Goal: Task Accomplishment & Management: Use online tool/utility

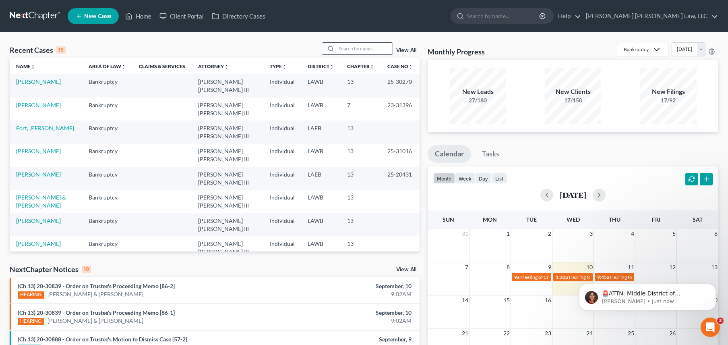
click at [370, 44] on input "search" at bounding box center [364, 49] width 56 height 12
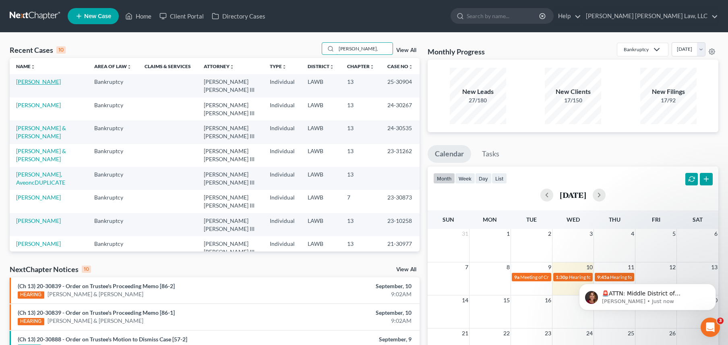
type input "[PERSON_NAME],"
click at [31, 80] on link "[PERSON_NAME]" at bounding box center [38, 81] width 45 height 7
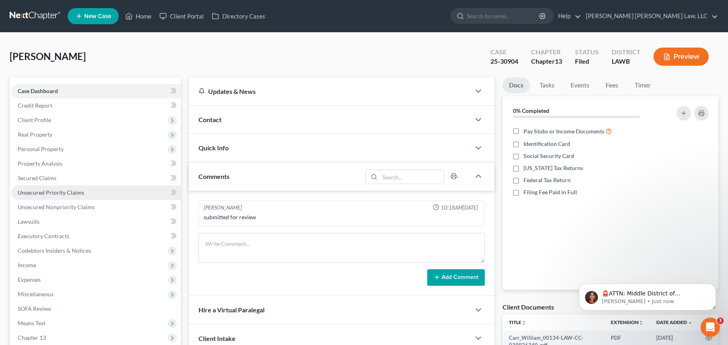
click at [38, 193] on span "Unsecured Priority Claims" at bounding box center [51, 192] width 66 height 7
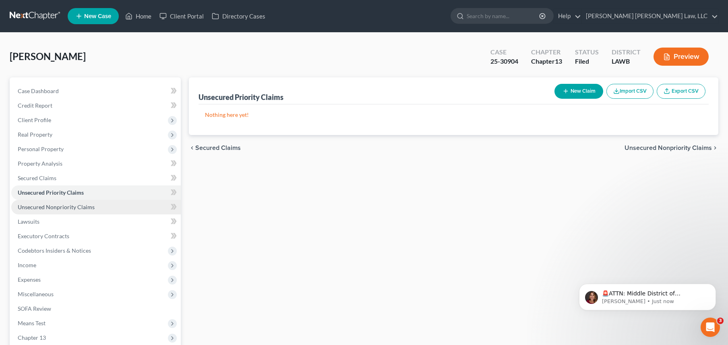
click at [42, 204] on span "Unsecured Nonpriority Claims" at bounding box center [56, 206] width 77 height 7
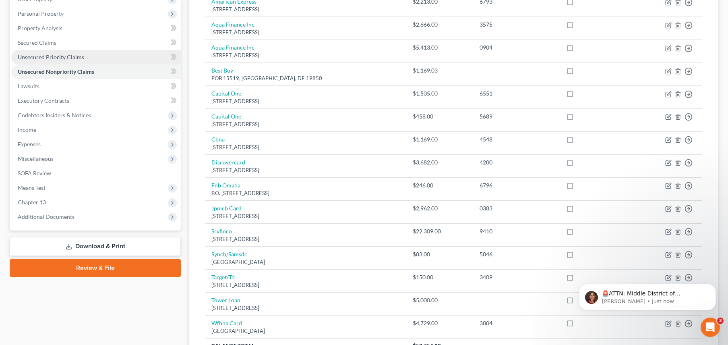
click at [86, 57] on link "Unsecured Priority Claims" at bounding box center [96, 57] width 170 height 14
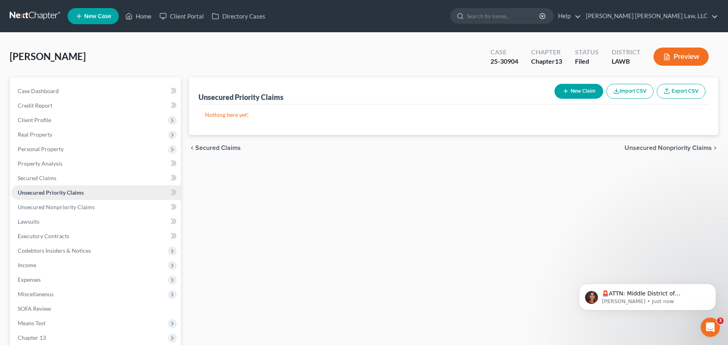
click at [37, 187] on link "Unsecured Priority Claims" at bounding box center [96, 192] width 170 height 14
click at [39, 181] on link "Secured Claims" at bounding box center [96, 178] width 170 height 14
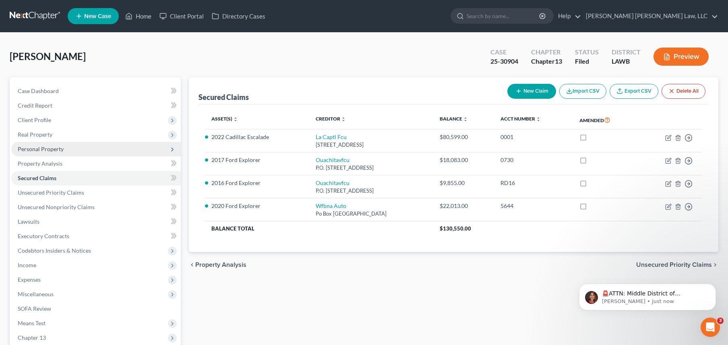
click at [67, 153] on span "Personal Property" at bounding box center [96, 149] width 170 height 14
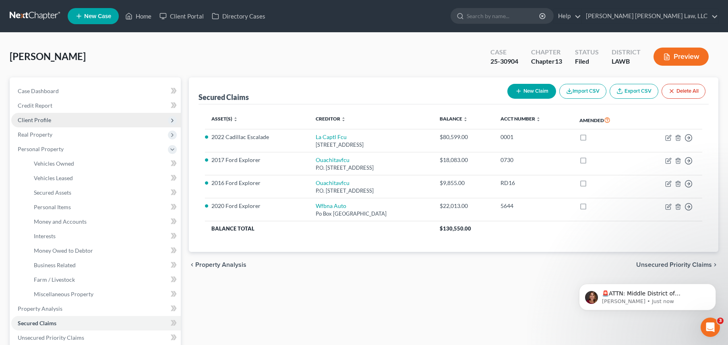
click at [52, 114] on span "Client Profile" at bounding box center [96, 120] width 170 height 14
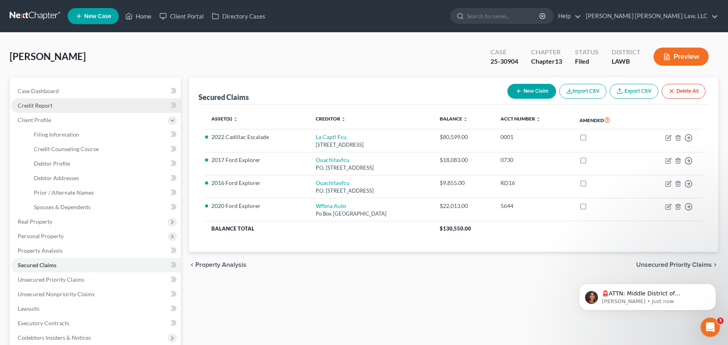
click at [56, 107] on link "Credit Report" at bounding box center [96, 105] width 170 height 14
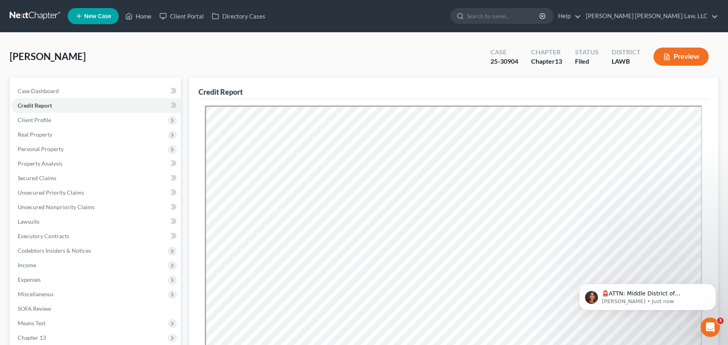
scroll to position [184, 0]
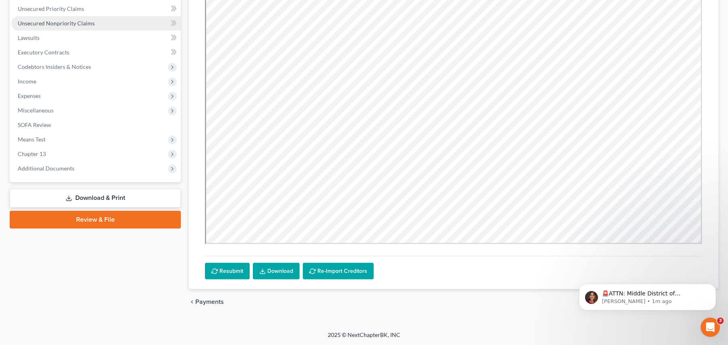
click at [105, 25] on link "Unsecured Nonpriority Claims" at bounding box center [96, 23] width 170 height 14
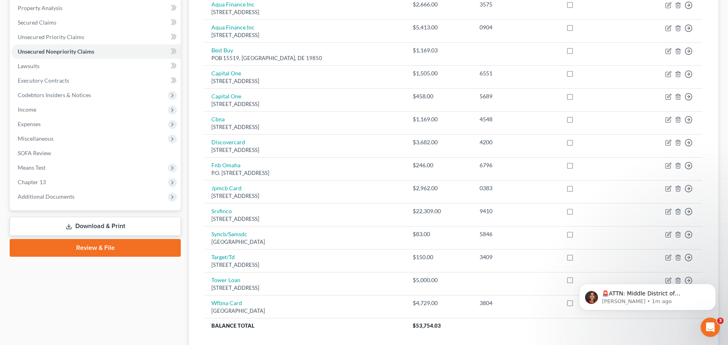
scroll to position [201, 0]
